Goal: Navigation & Orientation: Find specific page/section

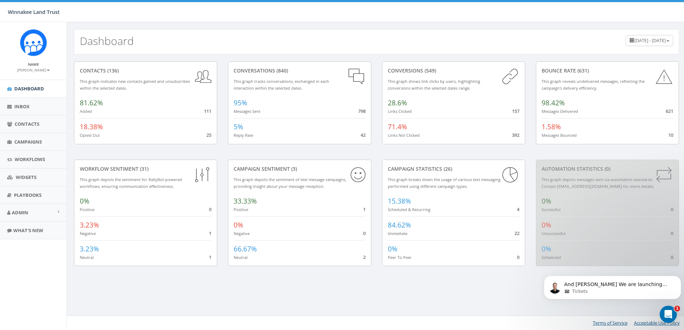
click at [634, 38] on span "[DATE] - [DATE]" at bounding box center [649, 40] width 31 height 6
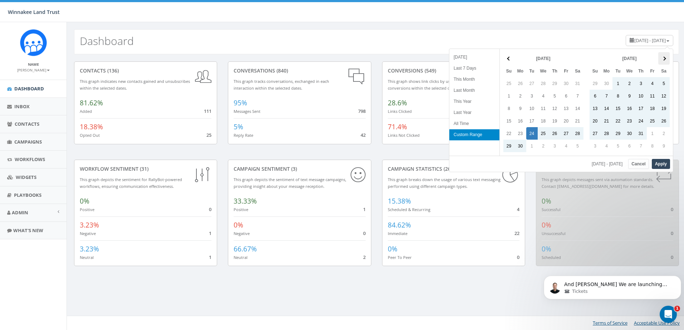
click at [664, 58] on span at bounding box center [664, 58] width 4 height 4
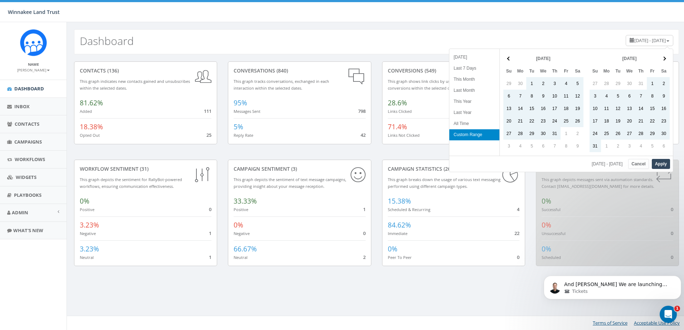
click at [664, 58] on span at bounding box center [664, 58] width 4 height 4
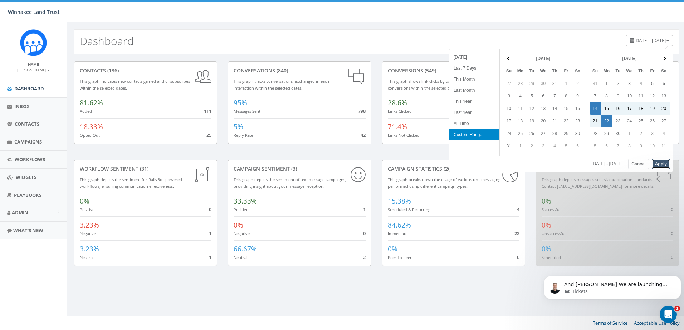
click at [659, 162] on button "Apply" at bounding box center [661, 164] width 18 height 10
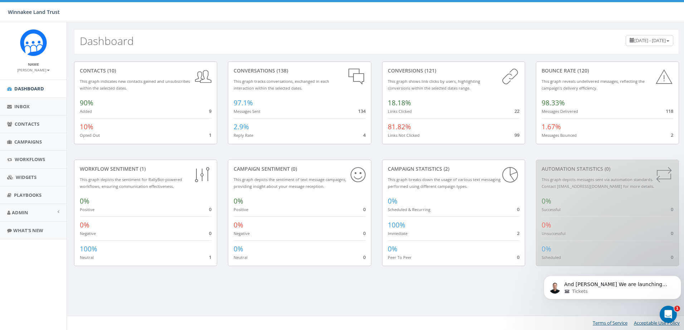
click at [634, 43] on span "September 14, 2025 - September 22, 2025" at bounding box center [649, 40] width 31 height 6
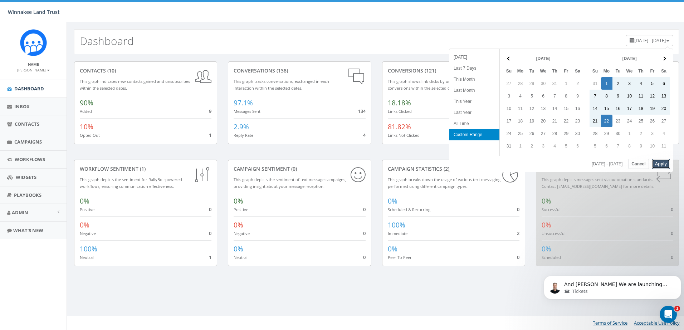
click at [658, 165] on button "Apply" at bounding box center [661, 164] width 18 height 10
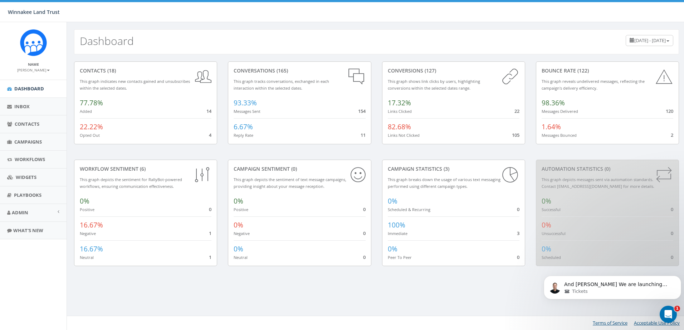
click at [210, 136] on span "4" at bounding box center [210, 135] width 3 height 6
click at [83, 126] on span "22.22%" at bounding box center [91, 126] width 23 height 9
click at [17, 141] on span "Campaigns" at bounding box center [28, 142] width 28 height 6
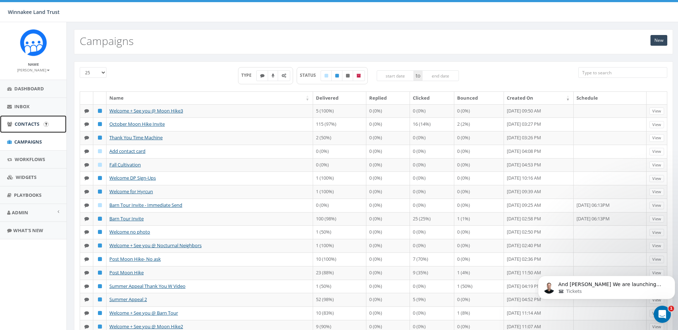
click at [33, 121] on span "Contacts" at bounding box center [27, 124] width 25 height 6
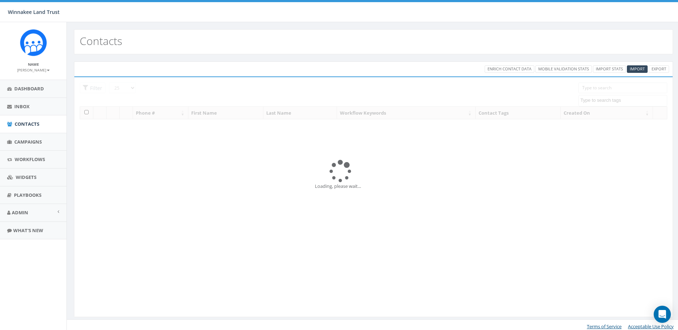
select select
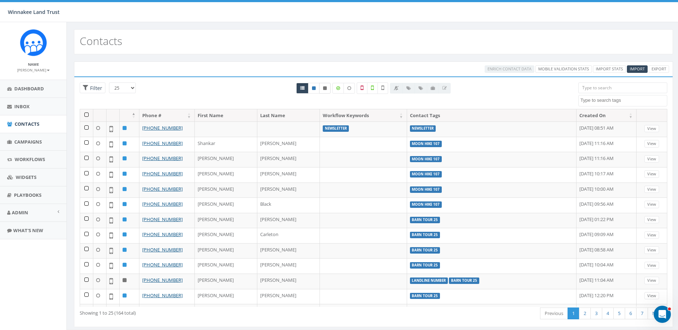
click at [326, 89] on icon at bounding box center [325, 88] width 4 height 4
radio input "true"
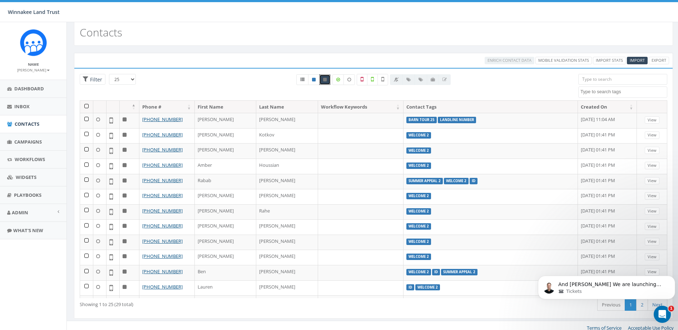
scroll to position [13, 0]
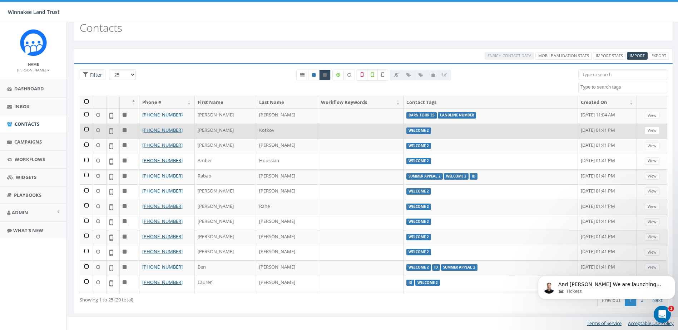
click at [128, 131] on td at bounding box center [130, 131] width 20 height 15
click at [172, 129] on link "[PHONE_NUMBER]" at bounding box center [162, 130] width 40 height 6
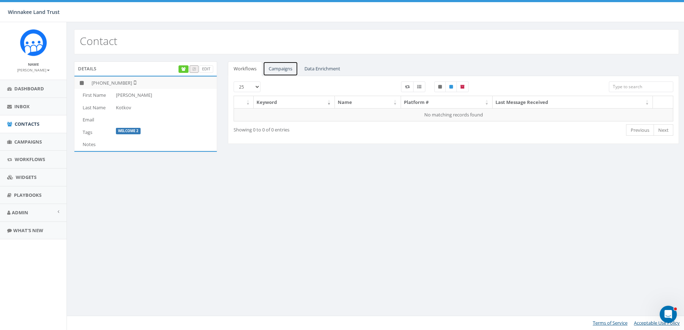
click at [278, 69] on link "Campaigns" at bounding box center [280, 69] width 35 height 15
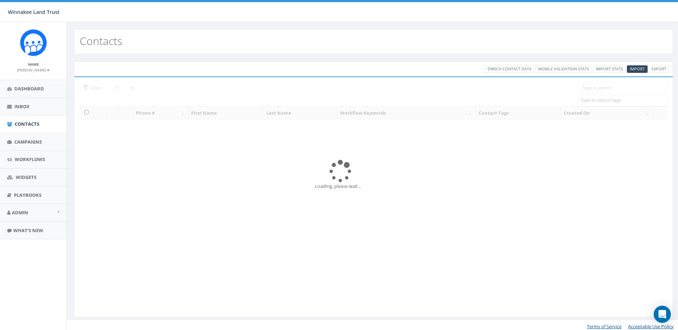
select select
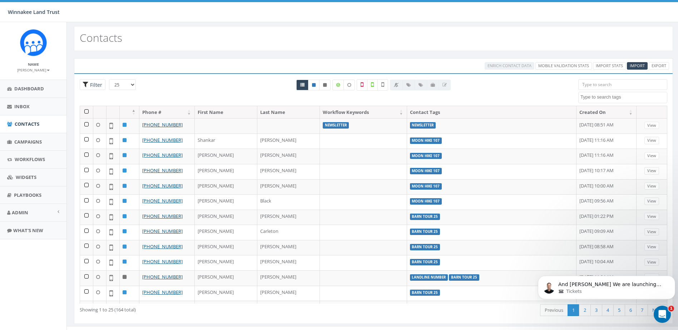
click at [99, 82] on span "Filter" at bounding box center [95, 85] width 14 height 7
radio input "true"
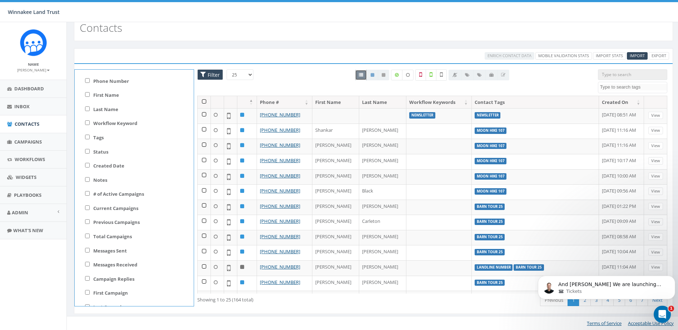
click at [207, 74] on span "Filter" at bounding box center [213, 75] width 14 height 7
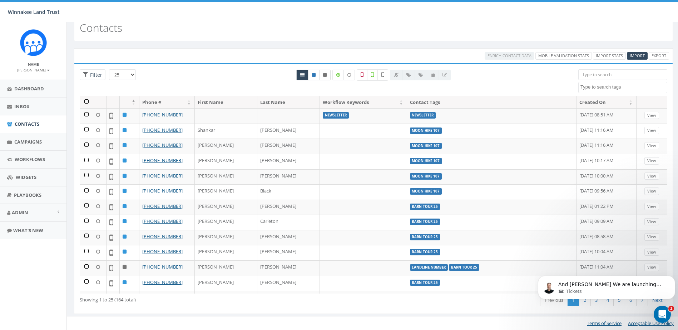
click at [326, 76] on icon at bounding box center [325, 75] width 4 height 4
radio input "true"
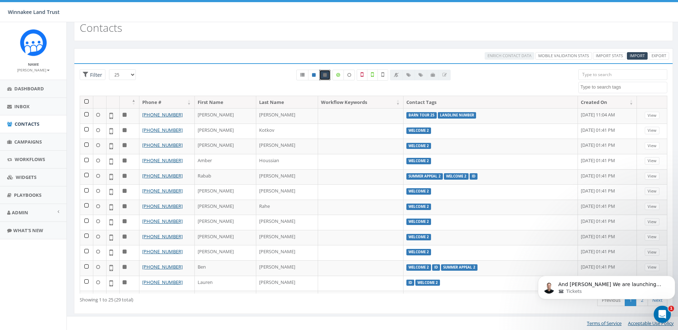
scroll to position [197, 0]
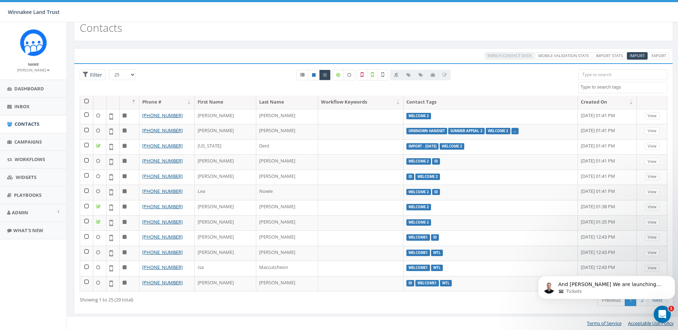
click at [639, 304] on body "And [PERSON_NAME] We are launching this soon… I’m wondering if a photo contest …" at bounding box center [606, 286] width 137 height 44
click at [660, 314] on icon "Open Intercom Messenger" at bounding box center [662, 314] width 12 height 12
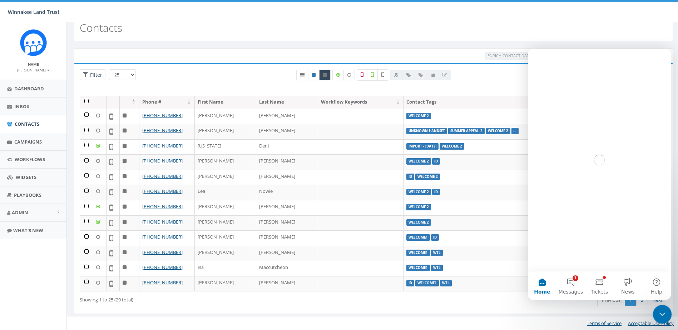
scroll to position [0, 0]
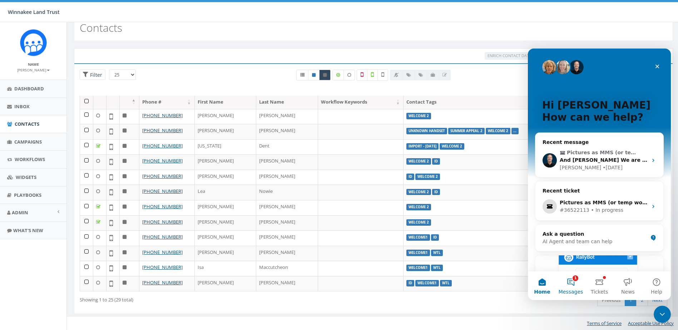
click at [571, 284] on button "1 Messages" at bounding box center [571, 286] width 29 height 29
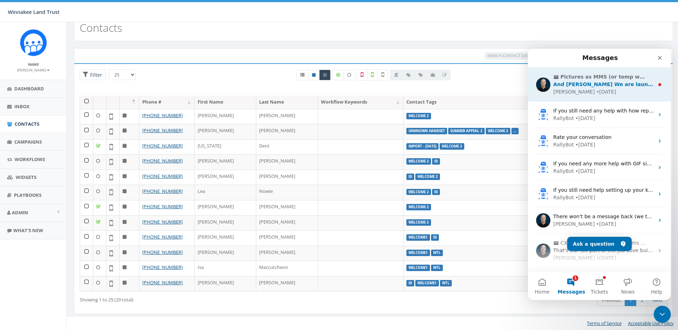
click at [604, 92] on div "[PERSON_NAME] • [DATE]" at bounding box center [604, 92] width 101 height 8
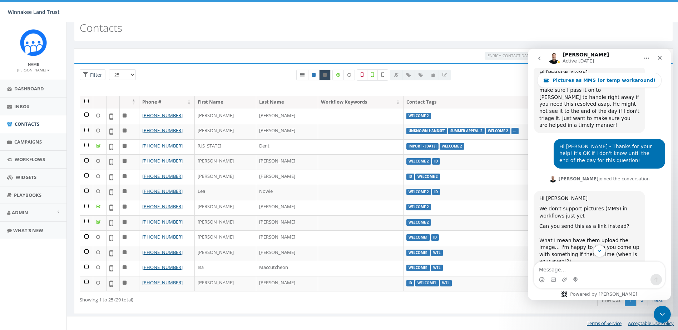
scroll to position [1757, 0]
